Goal: Task Accomplishment & Management: Manage account settings

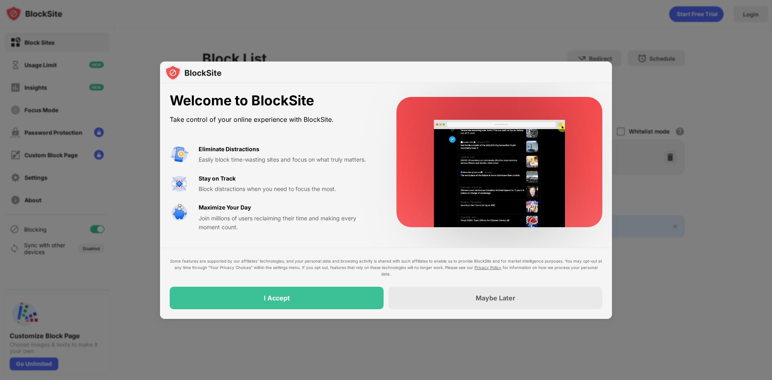
click at [367, 294] on div "I Accept" at bounding box center [277, 298] width 214 height 23
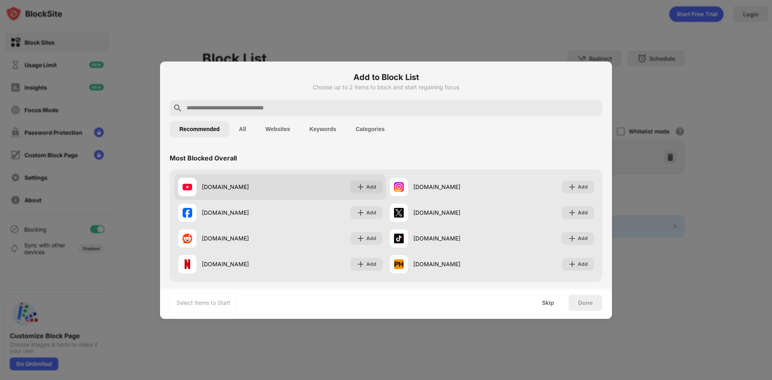
click at [366, 190] on div "Add" at bounding box center [371, 187] width 10 height 8
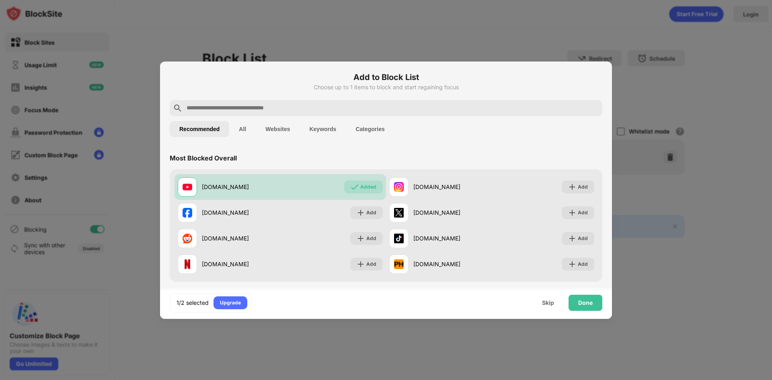
click at [587, 307] on div "Done" at bounding box center [585, 303] width 34 height 16
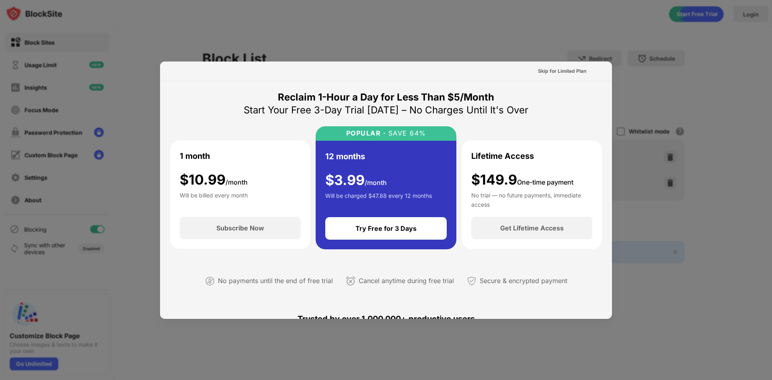
click at [572, 71] on div "Skip for Limited Plan" at bounding box center [562, 71] width 48 height 8
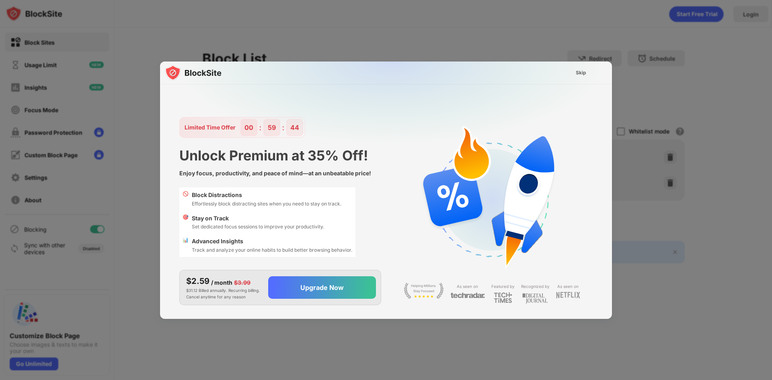
click at [582, 76] on div "Skip" at bounding box center [581, 73] width 10 height 8
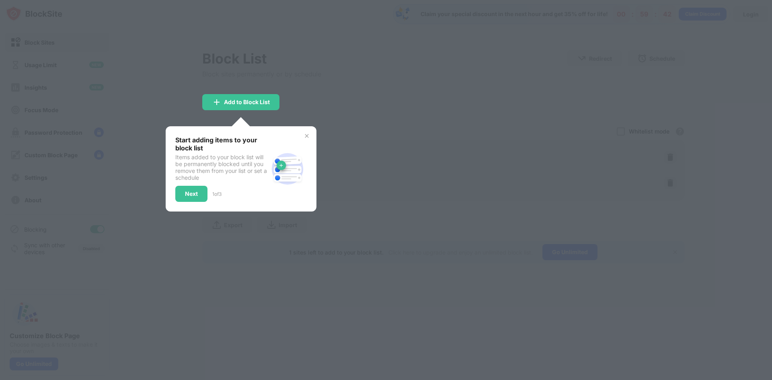
click at [267, 105] on div "Add to Block List" at bounding box center [247, 102] width 46 height 6
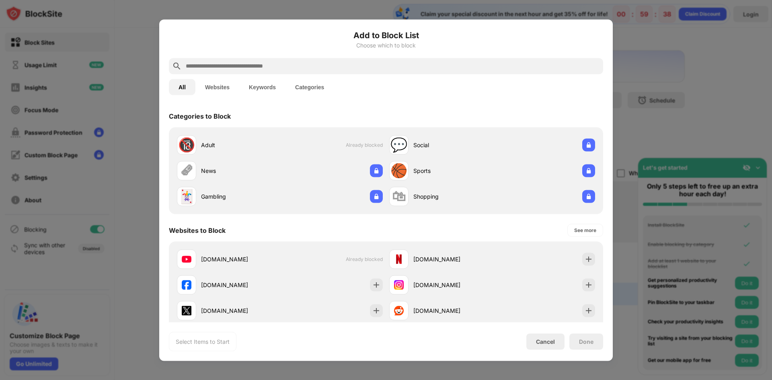
click at [646, 137] on div at bounding box center [386, 190] width 772 height 380
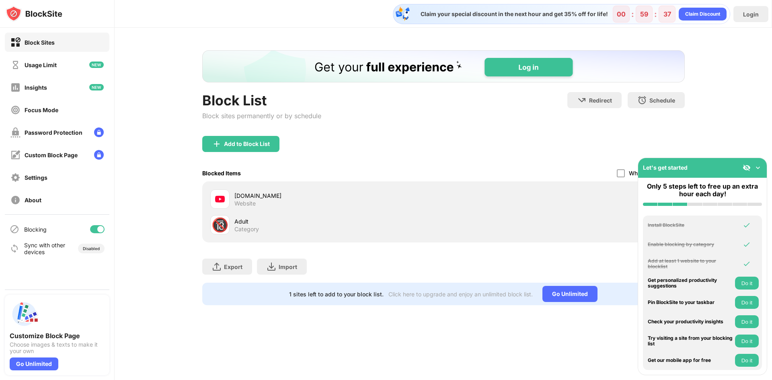
click at [275, 142] on div "Add to Block List" at bounding box center [240, 144] width 77 height 16
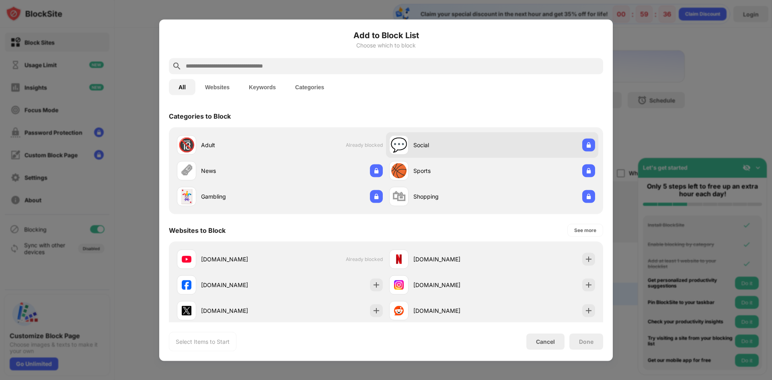
click at [419, 133] on div "💬 Social" at bounding box center [492, 145] width 212 height 26
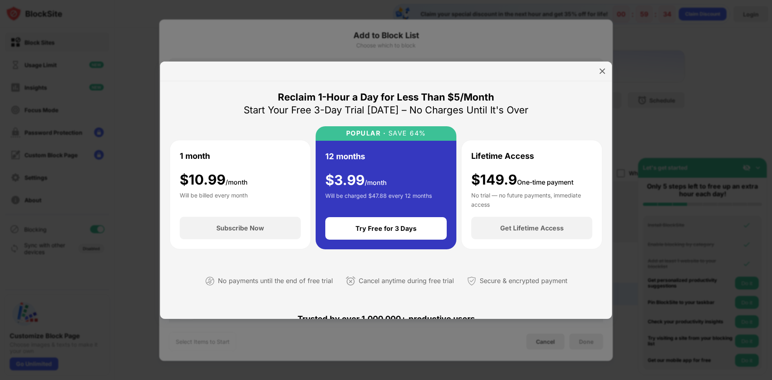
click at [656, 76] on div at bounding box center [386, 190] width 772 height 380
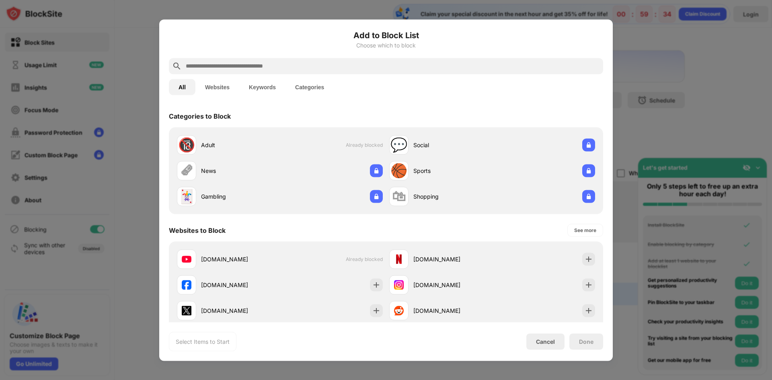
click at [642, 76] on div at bounding box center [386, 190] width 772 height 380
